Goal: Navigation & Orientation: Find specific page/section

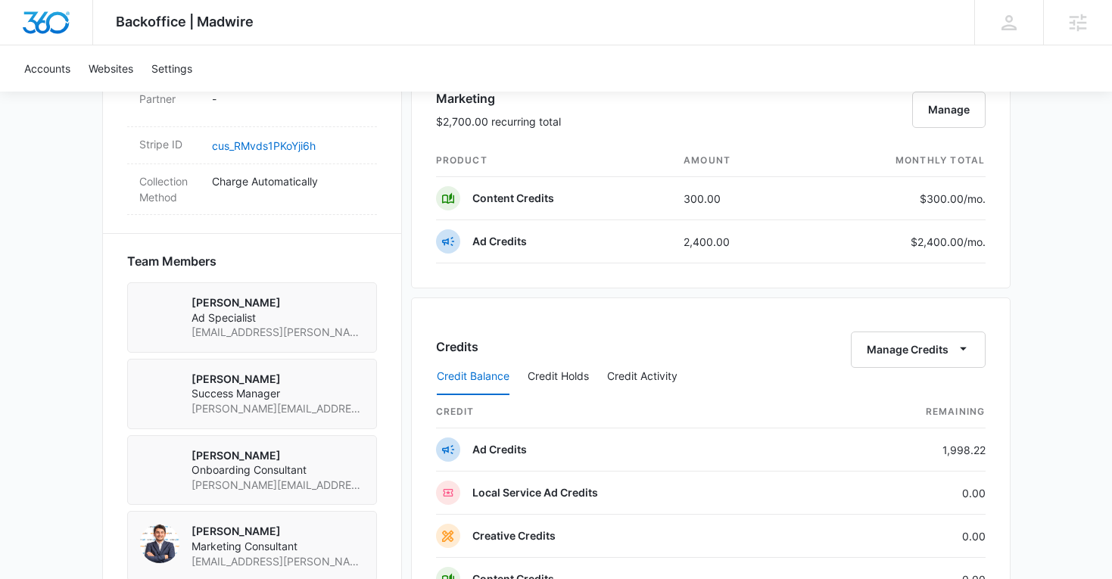
scroll to position [911, 0]
